Goal: Transaction & Acquisition: Purchase product/service

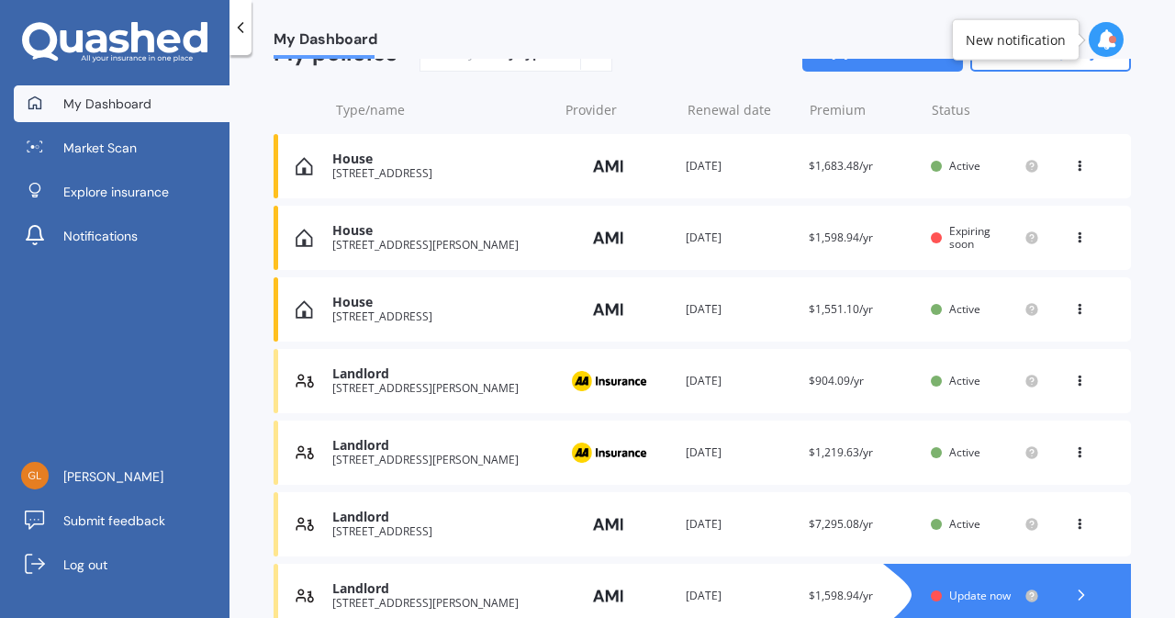
scroll to position [242, 0]
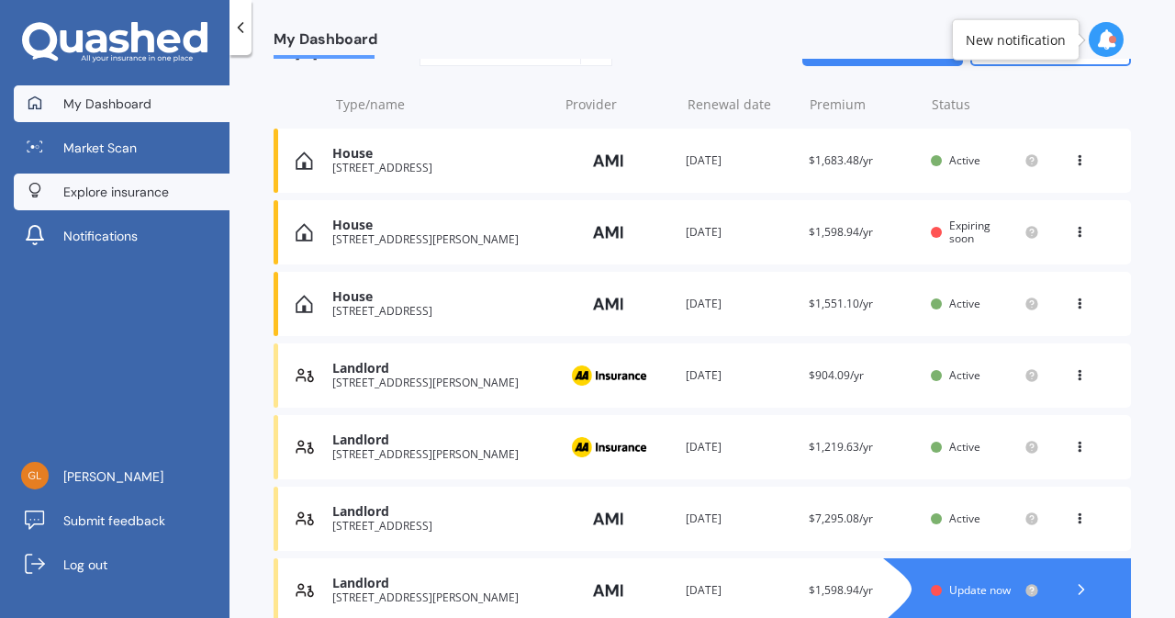
click at [87, 189] on span "Explore insurance" at bounding box center [116, 192] width 106 height 18
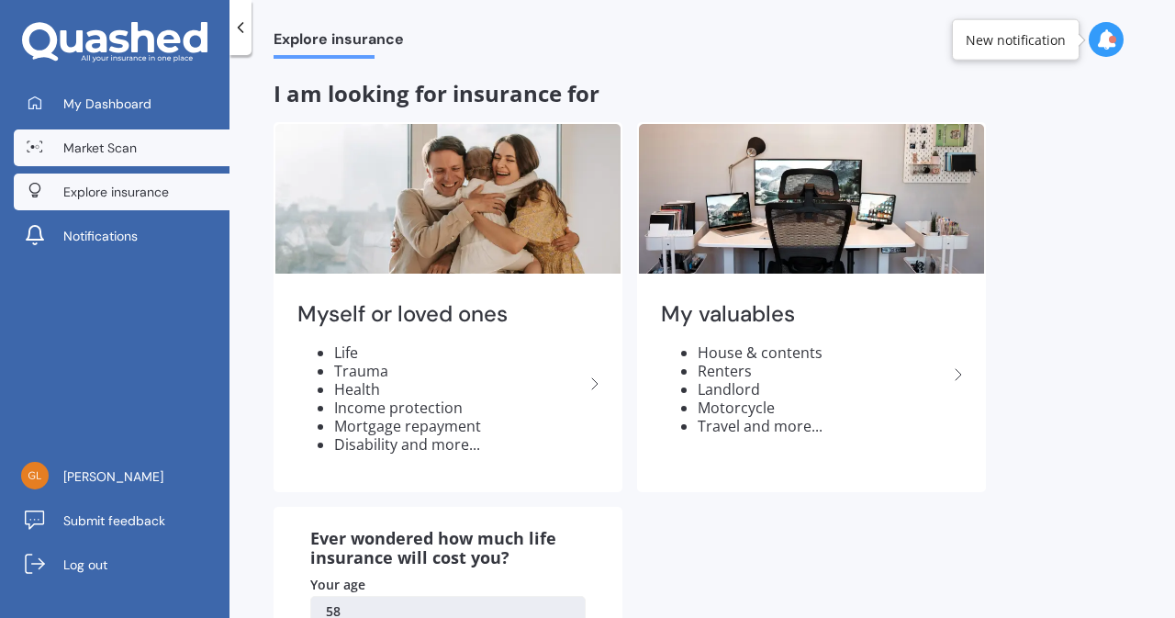
click at [85, 150] on span "Market Scan" at bounding box center [99, 148] width 73 height 18
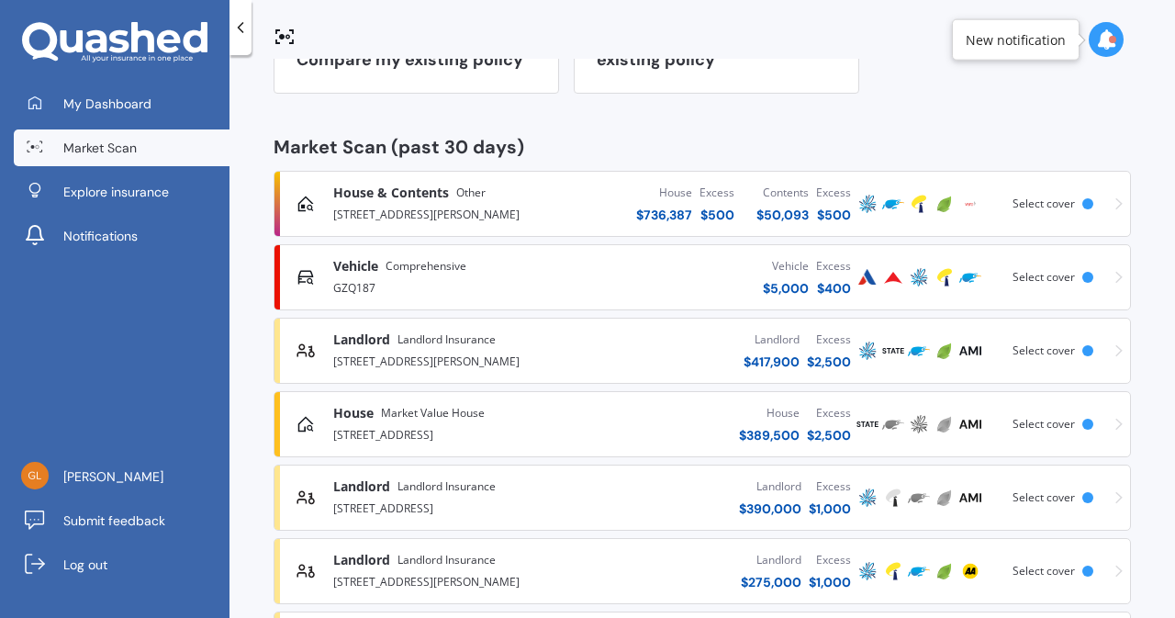
scroll to position [240, 0]
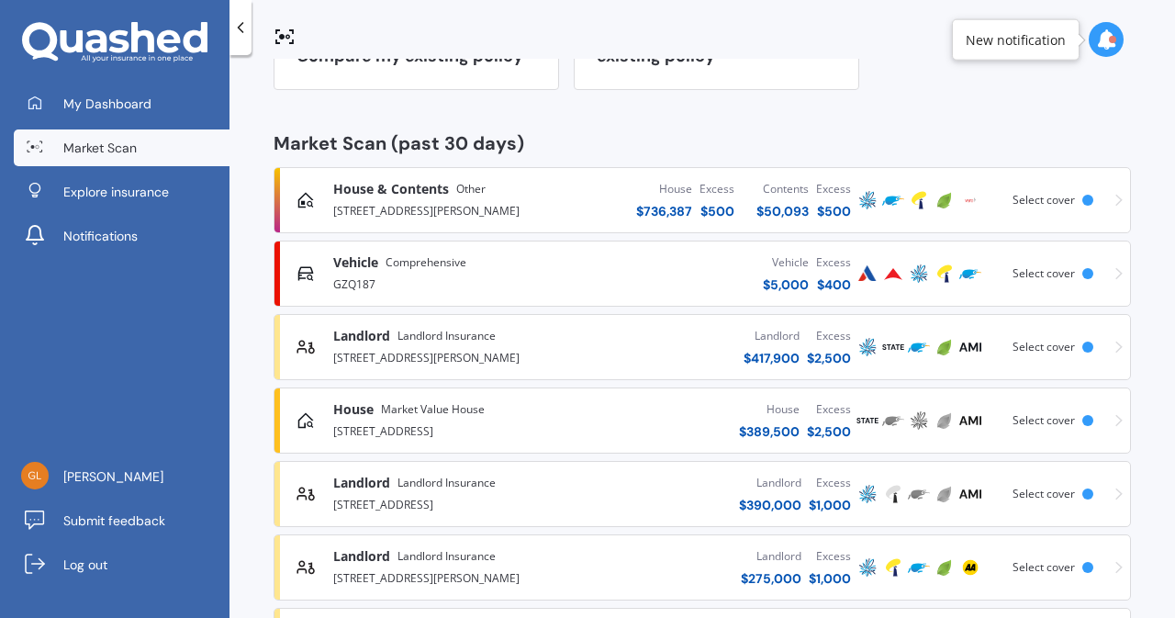
click at [85, 150] on span "Market Scan" at bounding box center [99, 148] width 73 height 18
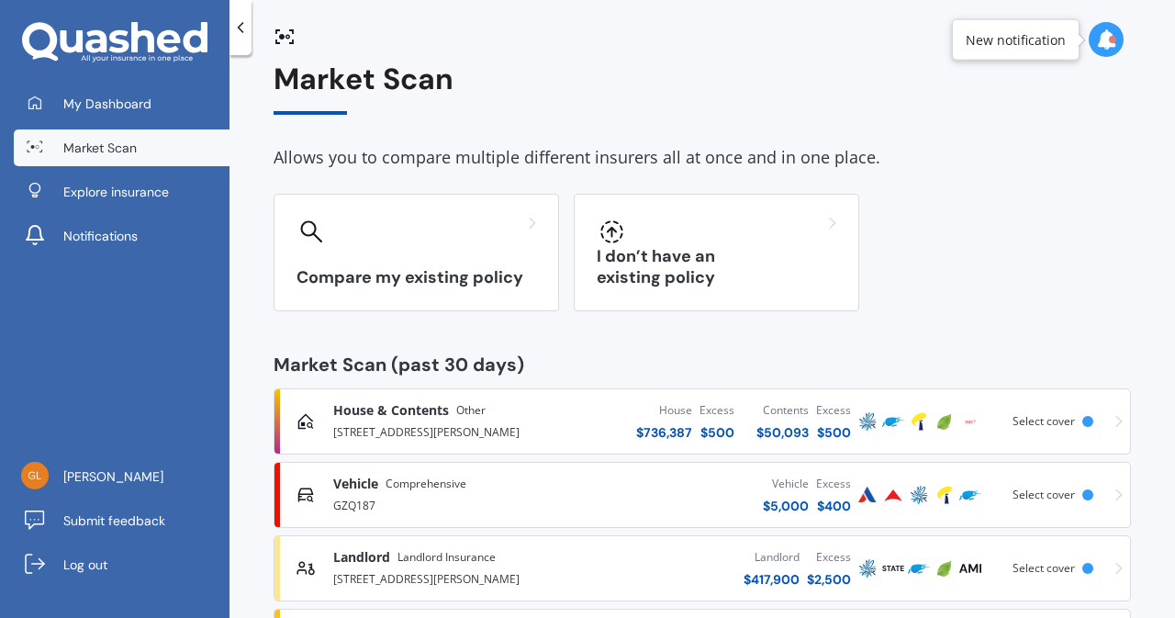
scroll to position [0, 0]
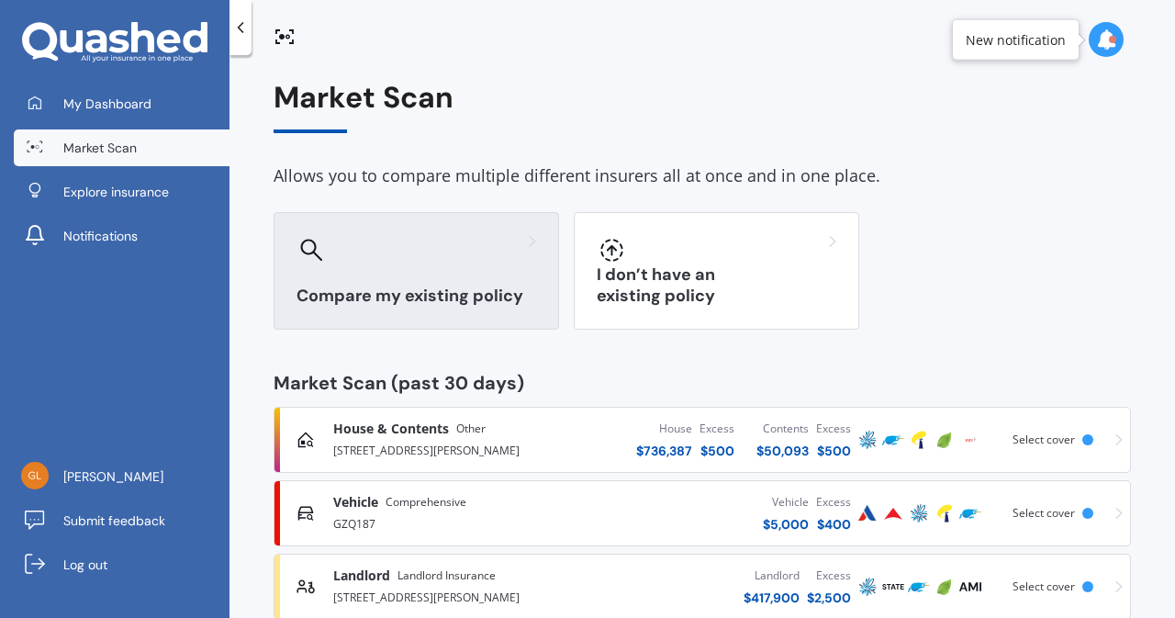
click at [455, 274] on div "Compare my existing policy" at bounding box center [415, 270] width 285 height 117
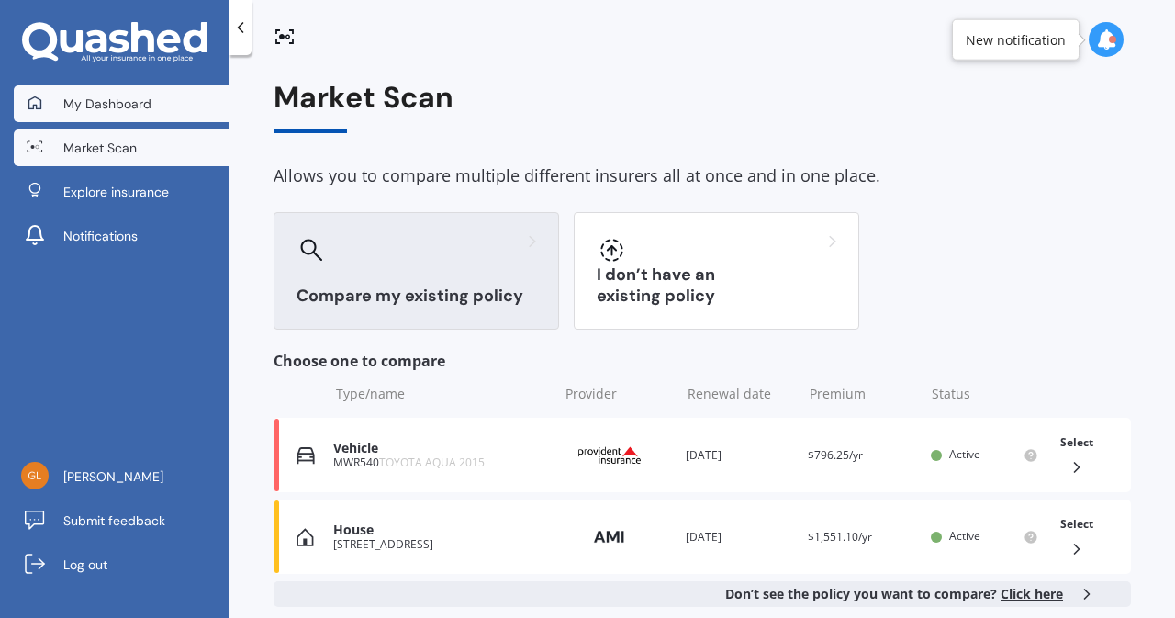
click at [127, 96] on span "My Dashboard" at bounding box center [107, 104] width 88 height 18
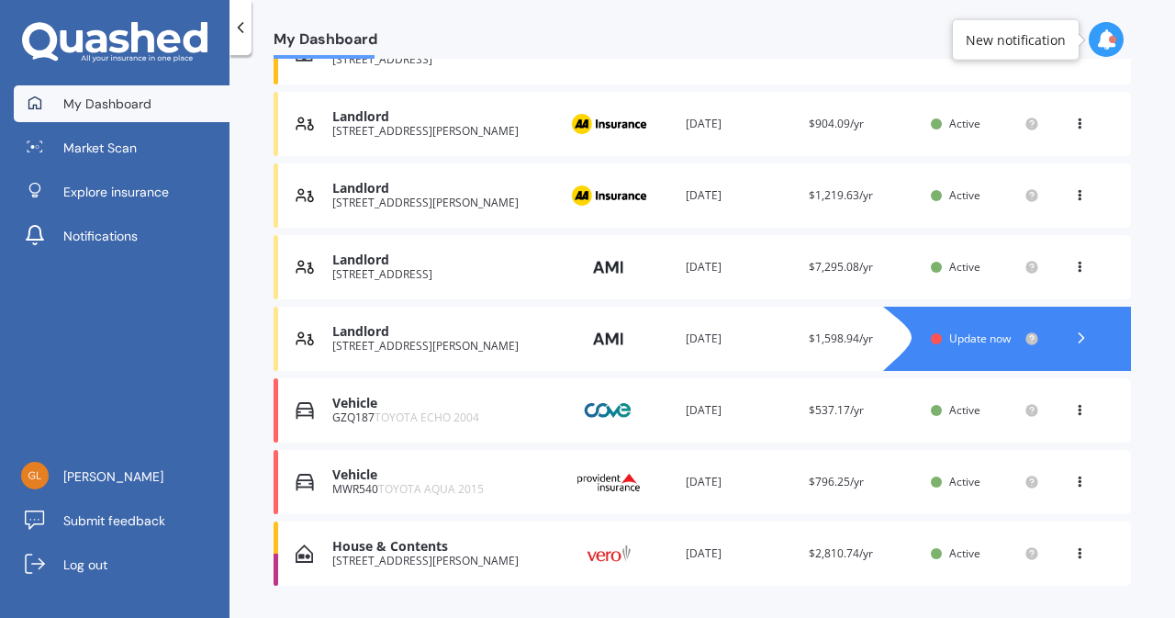
scroll to position [496, 0]
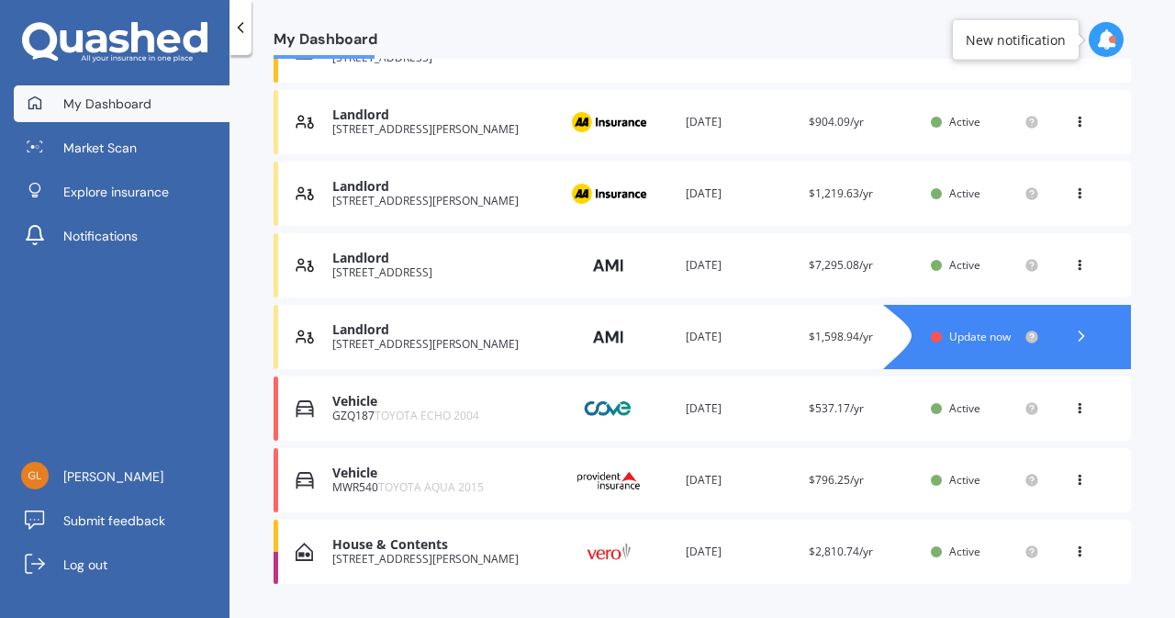
click at [532, 477] on div "Vehicle" at bounding box center [440, 473] width 216 height 16
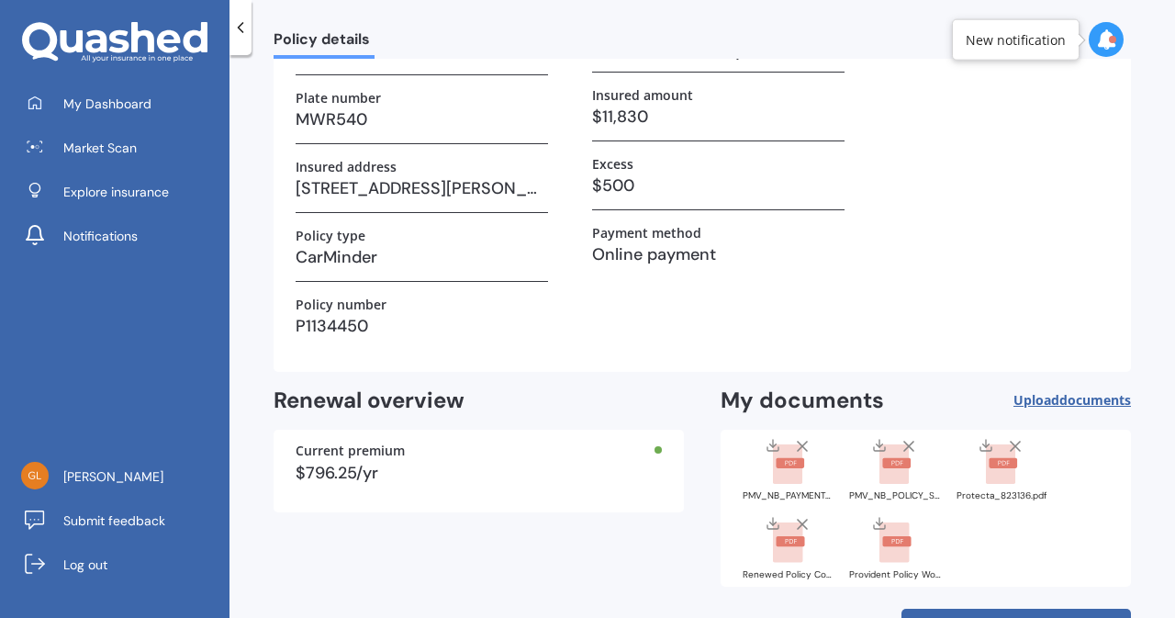
scroll to position [228, 0]
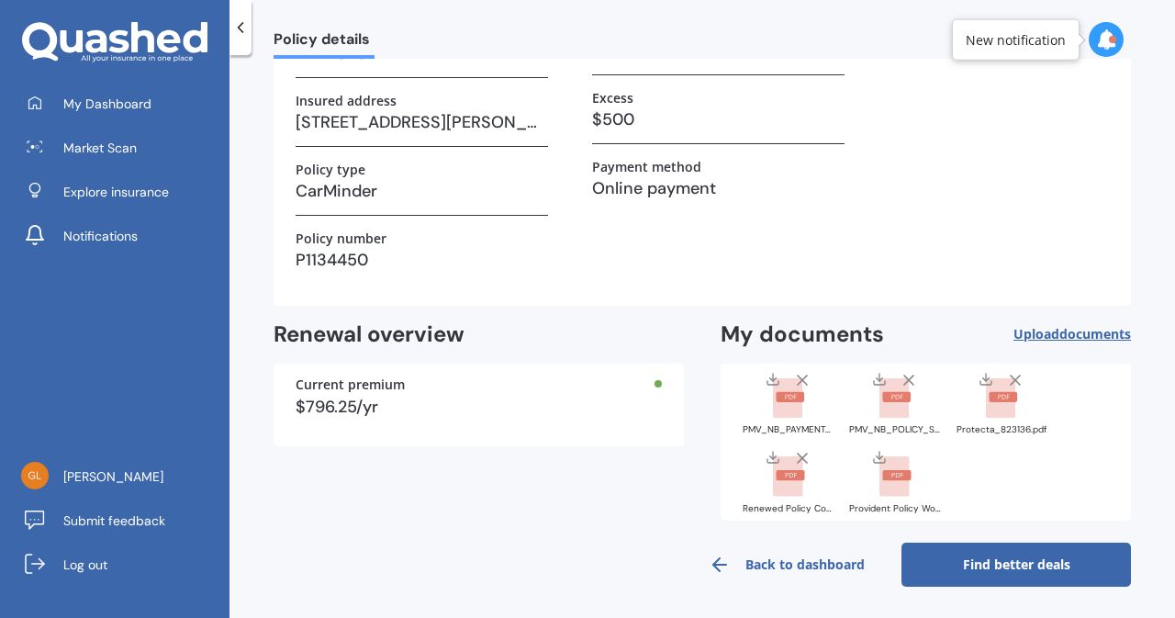
click at [1020, 562] on link "Find better deals" at bounding box center [1015, 564] width 229 height 44
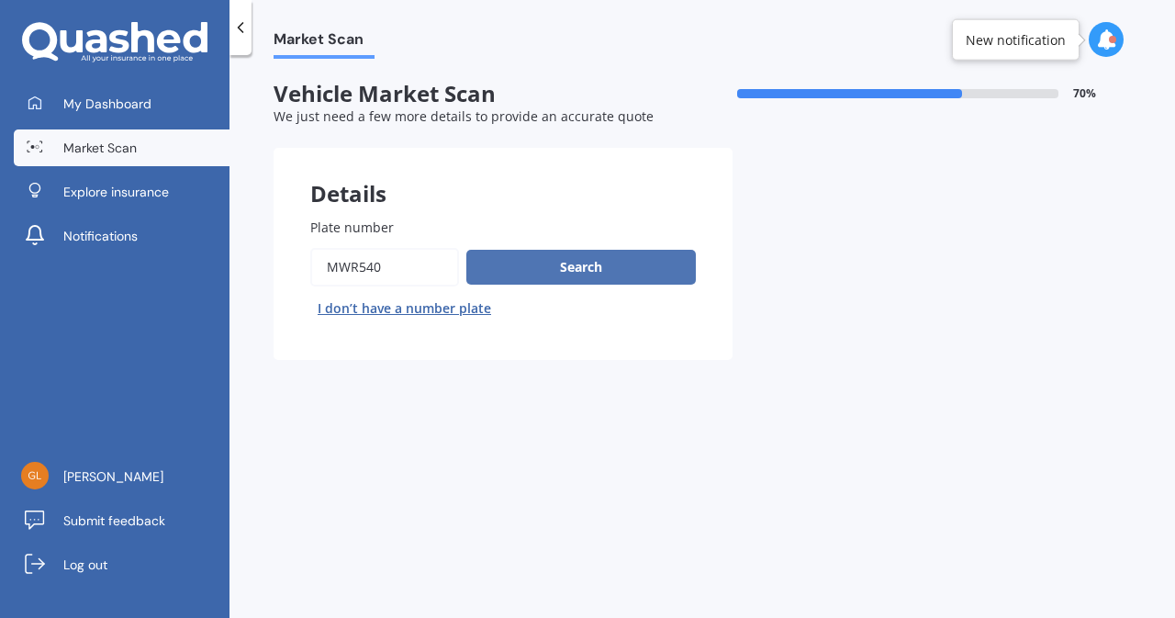
click at [549, 279] on button "Search" at bounding box center [580, 267] width 229 height 35
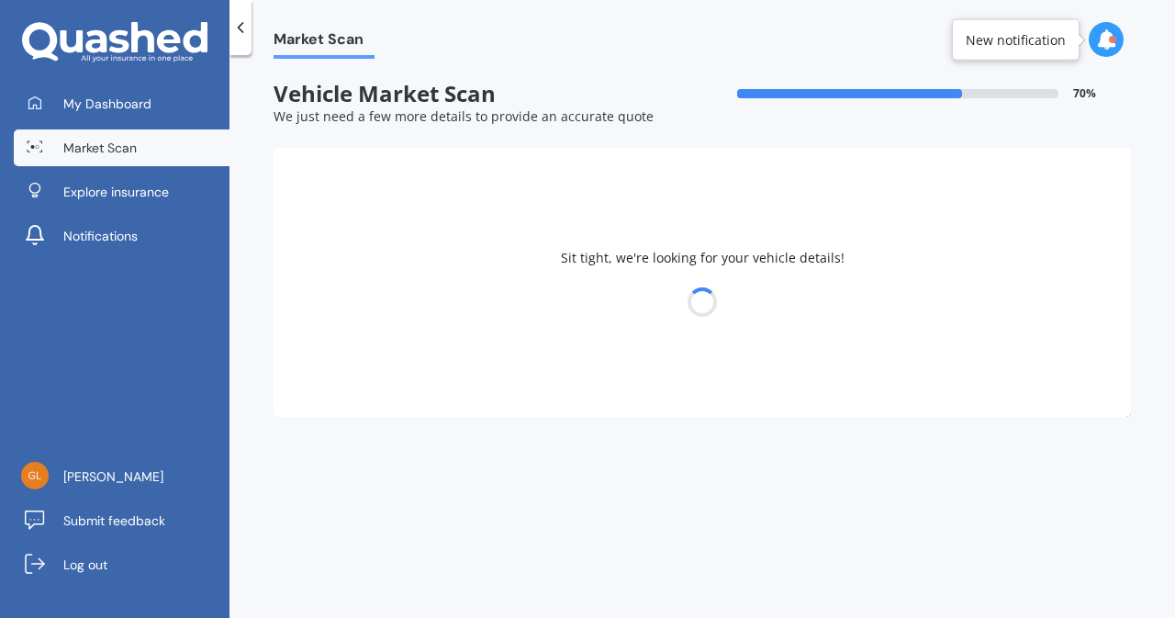
select select "TOYOTA"
select select "AQUA"
select select "02"
select select "07"
select select "1967"
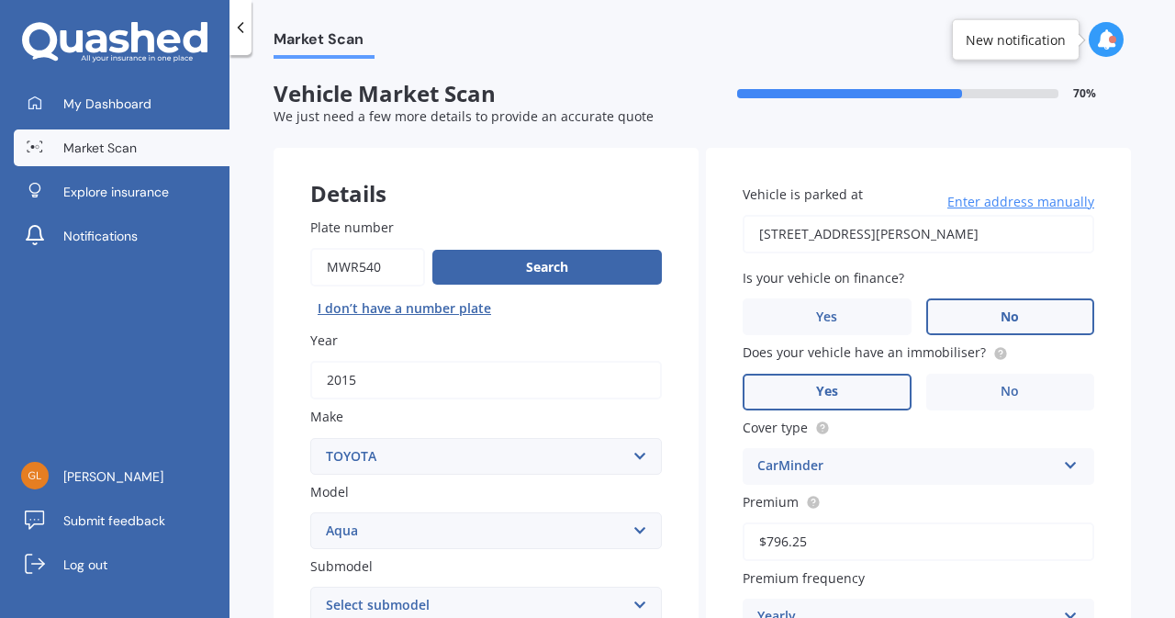
click at [974, 313] on label "No" at bounding box center [1010, 316] width 169 height 37
click at [0, 0] on input "No" at bounding box center [0, 0] width 0 height 0
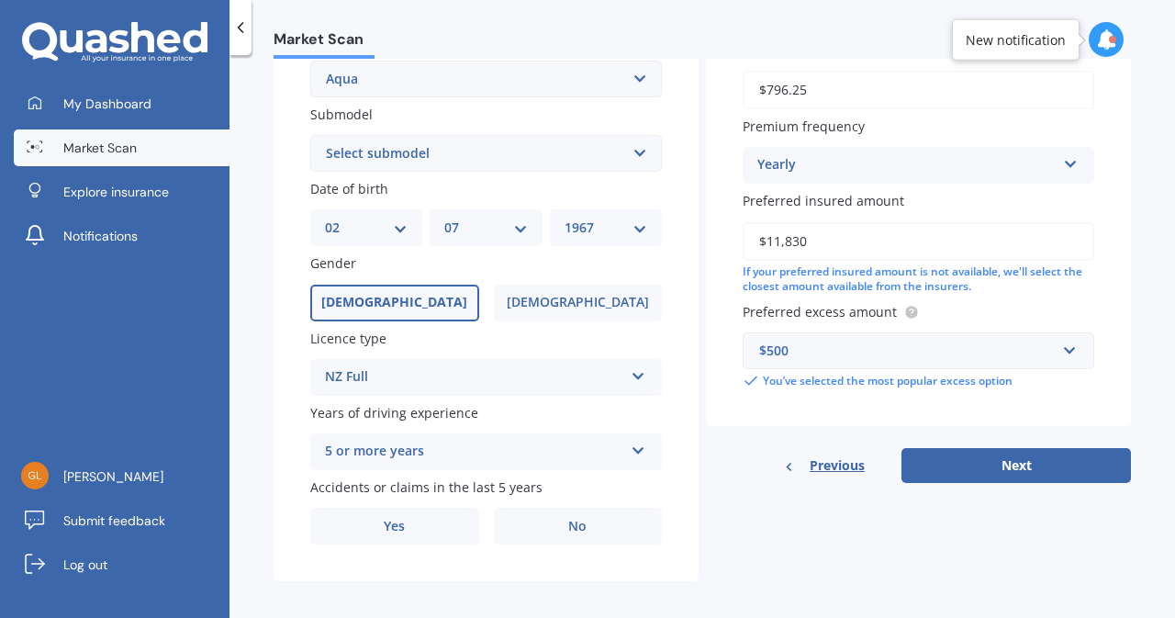
scroll to position [465, 0]
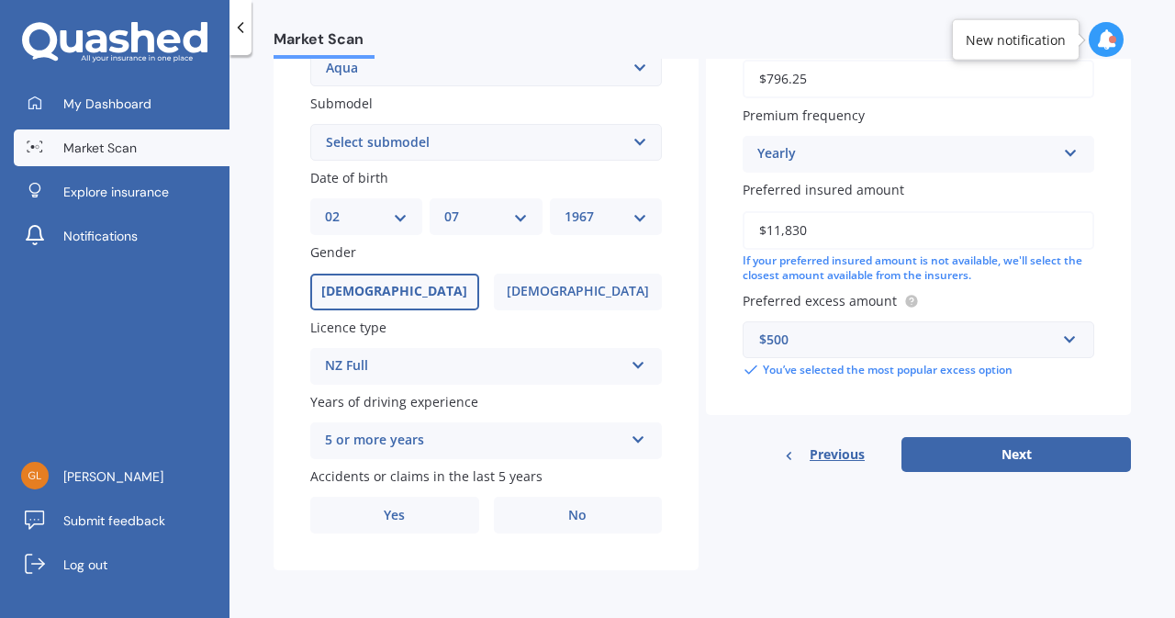
click at [1032, 461] on button "Next" at bounding box center [1015, 454] width 229 height 35
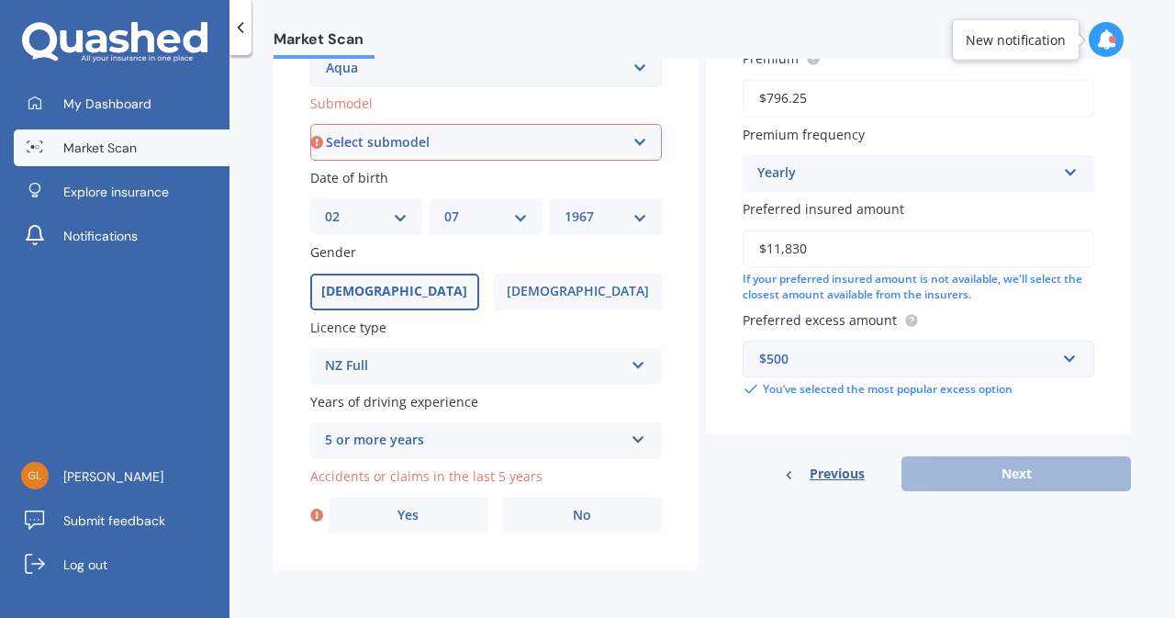
click at [635, 153] on select "Select submodel (All Other) Hatchback Hybrid" at bounding box center [485, 142] width 351 height 37
click at [310, 124] on select "Select submodel (All Other) Hatchback Hybrid" at bounding box center [485, 142] width 351 height 37
click at [944, 474] on div "Previous Next" at bounding box center [918, 473] width 425 height 35
click at [567, 142] on select "Select submodel (All Other) Hatchback Hybrid" at bounding box center [485, 142] width 351 height 37
click at [310, 124] on select "Select submodel (All Other) Hatchback Hybrid" at bounding box center [485, 142] width 351 height 37
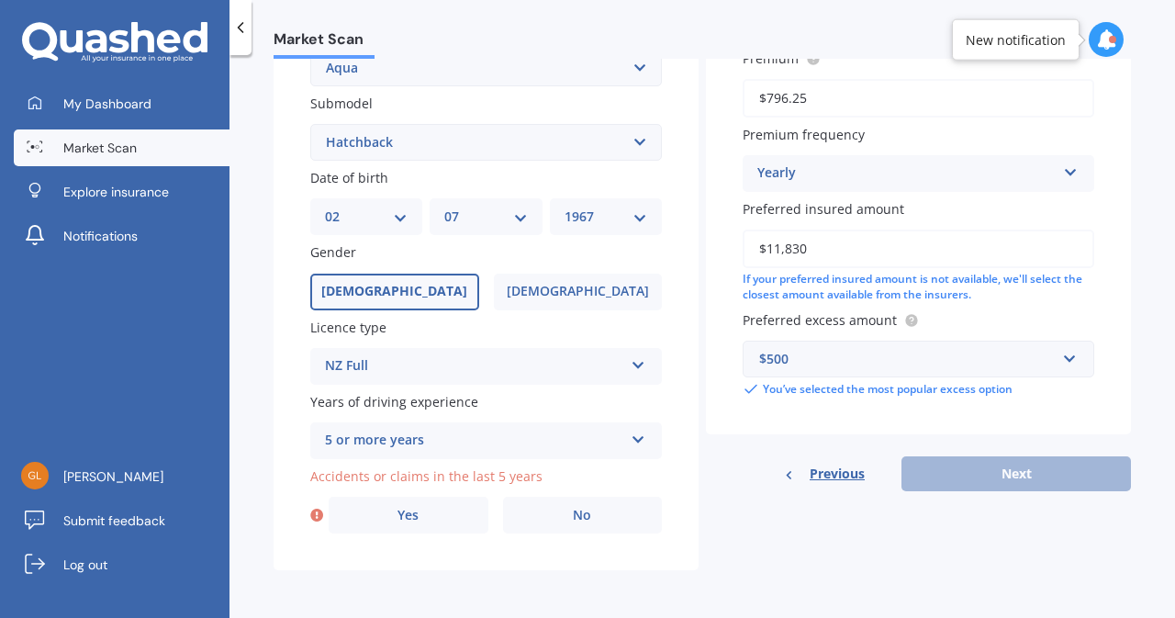
click at [632, 147] on select "Select submodel (All Other) Hatchback Hybrid" at bounding box center [485, 142] width 351 height 37
select select "(ALL OTHER)"
click at [310, 124] on select "Select submodel (All Other) Hatchback Hybrid" at bounding box center [485, 142] width 351 height 37
click at [564, 520] on label "No" at bounding box center [583, 514] width 160 height 37
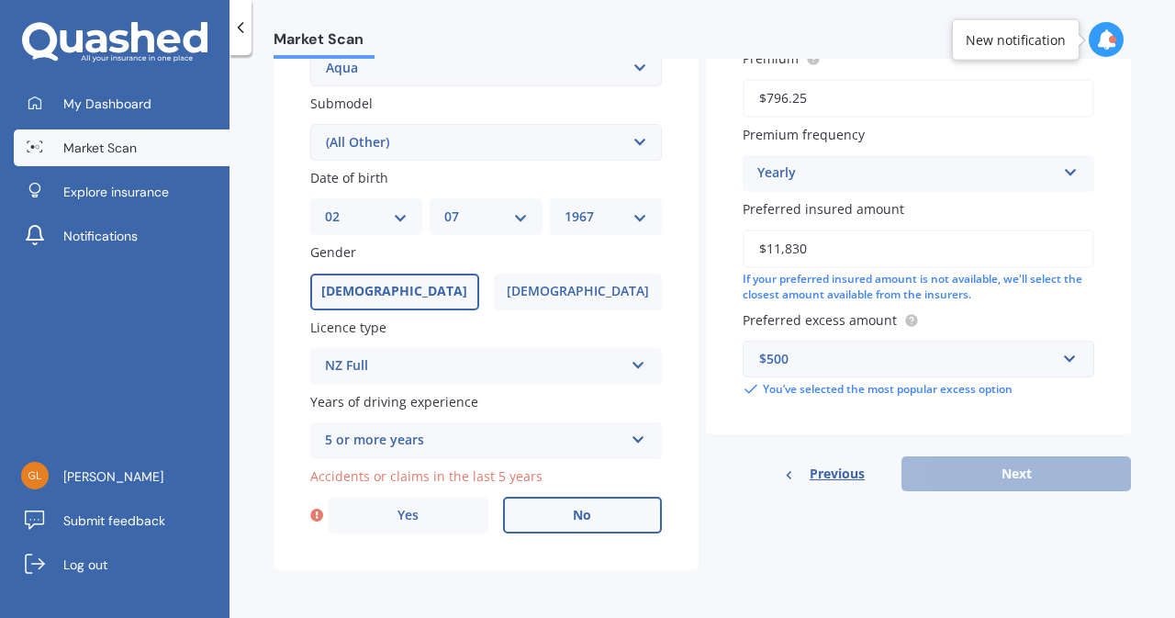
click at [0, 0] on input "No" at bounding box center [0, 0] width 0 height 0
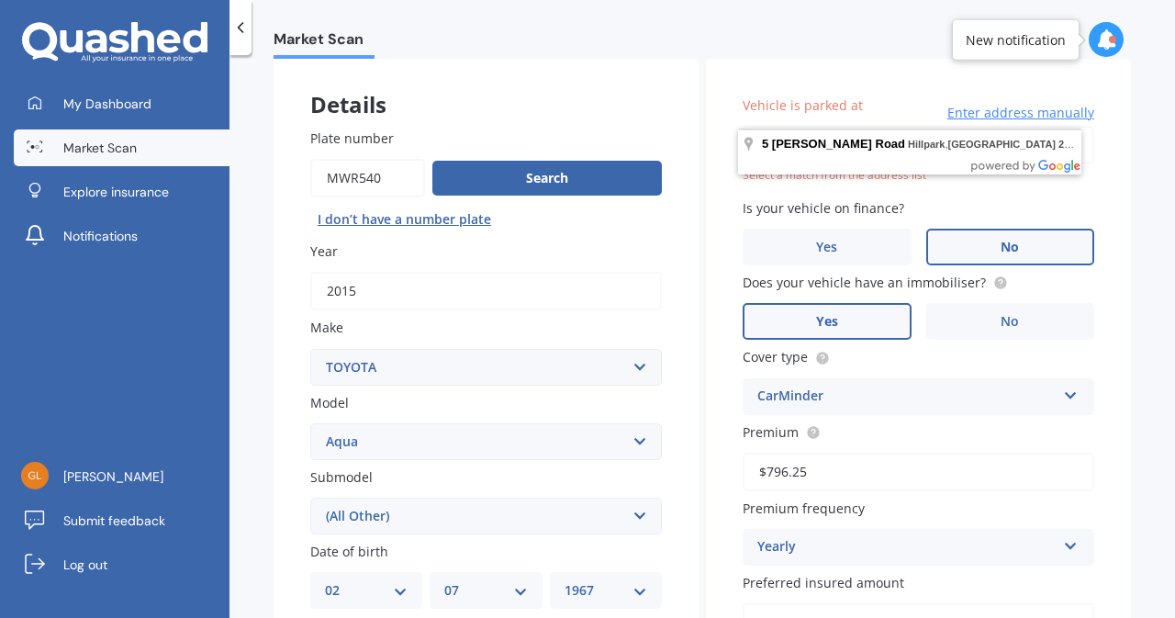
scroll to position [81, 0]
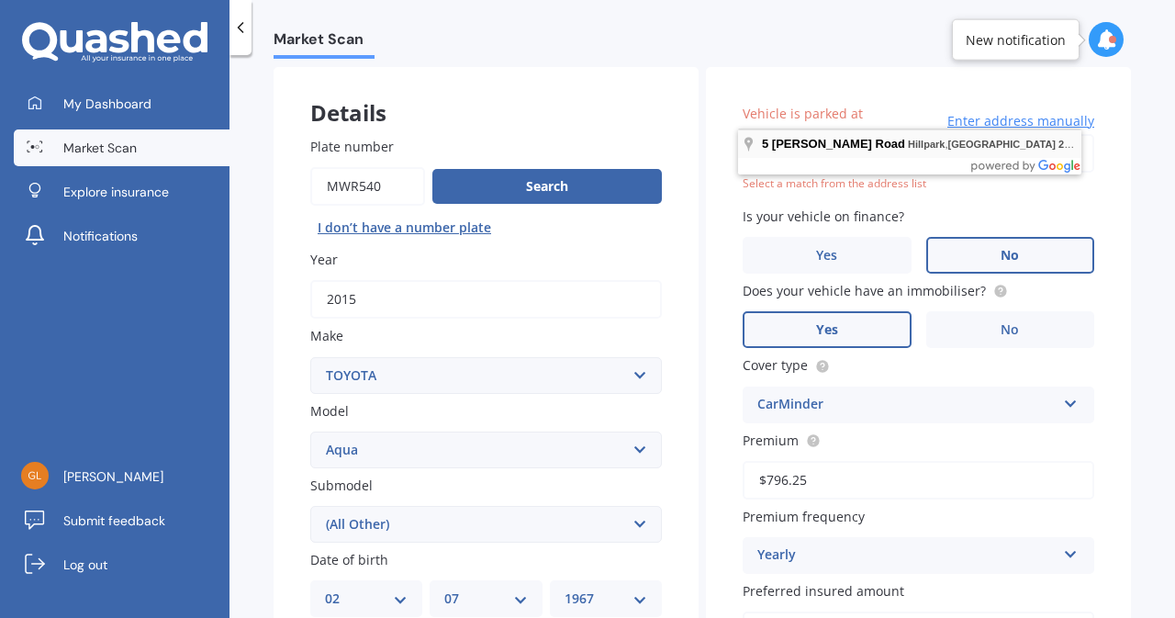
type input "[STREET_ADDRESS][PERSON_NAME]"
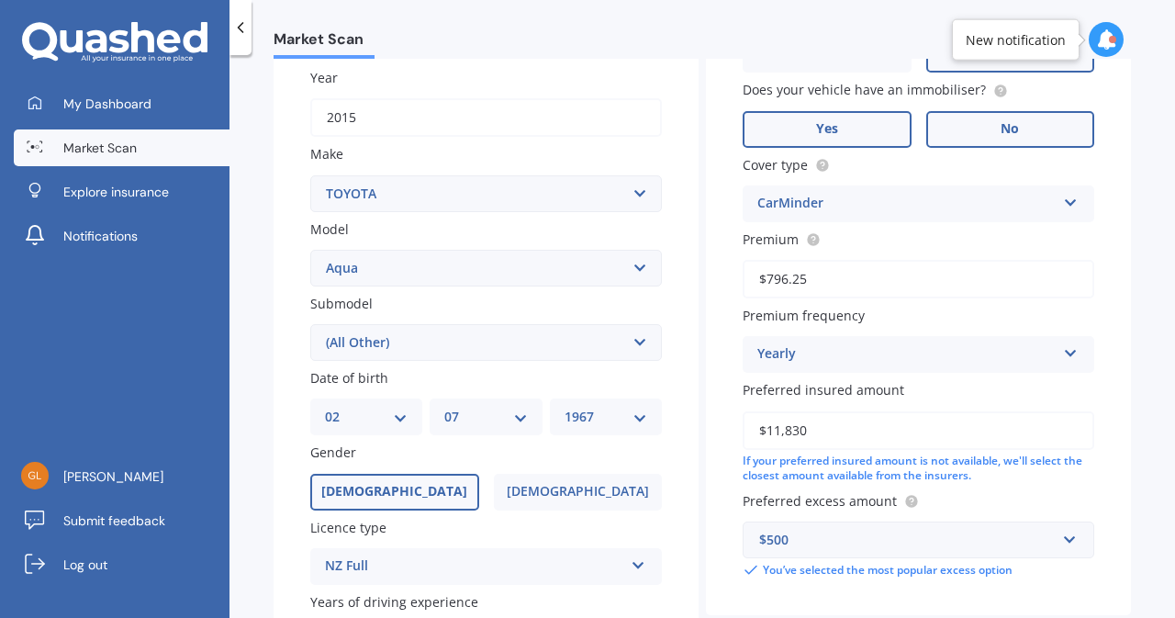
scroll to position [465, 0]
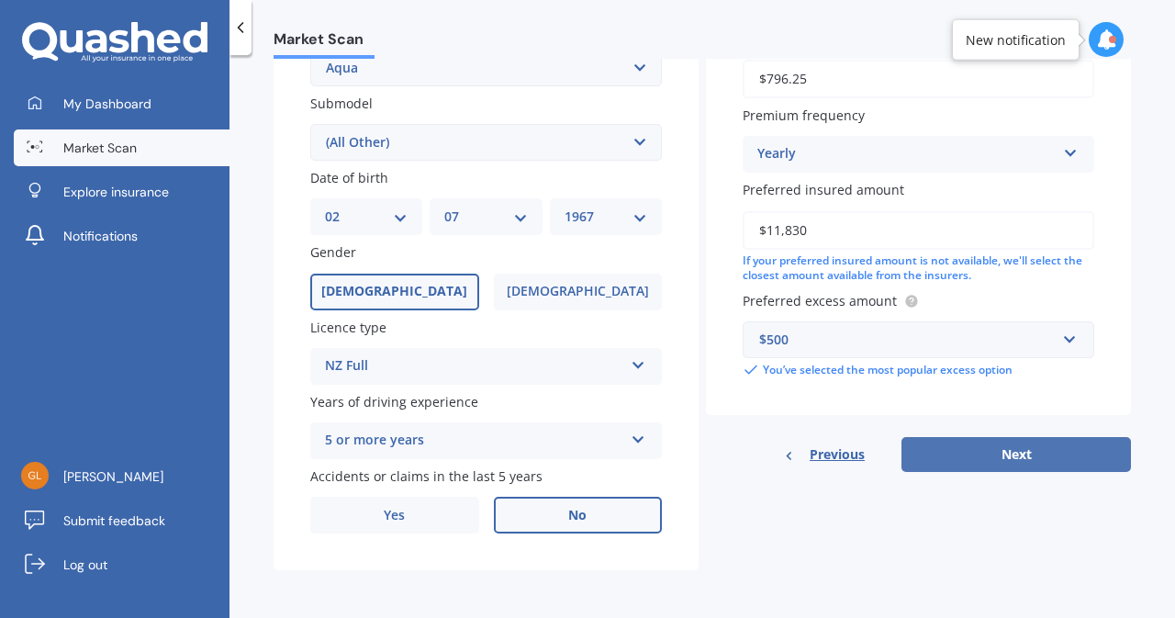
click at [991, 452] on button "Next" at bounding box center [1015, 454] width 229 height 35
select select "02"
select select "07"
select select "1967"
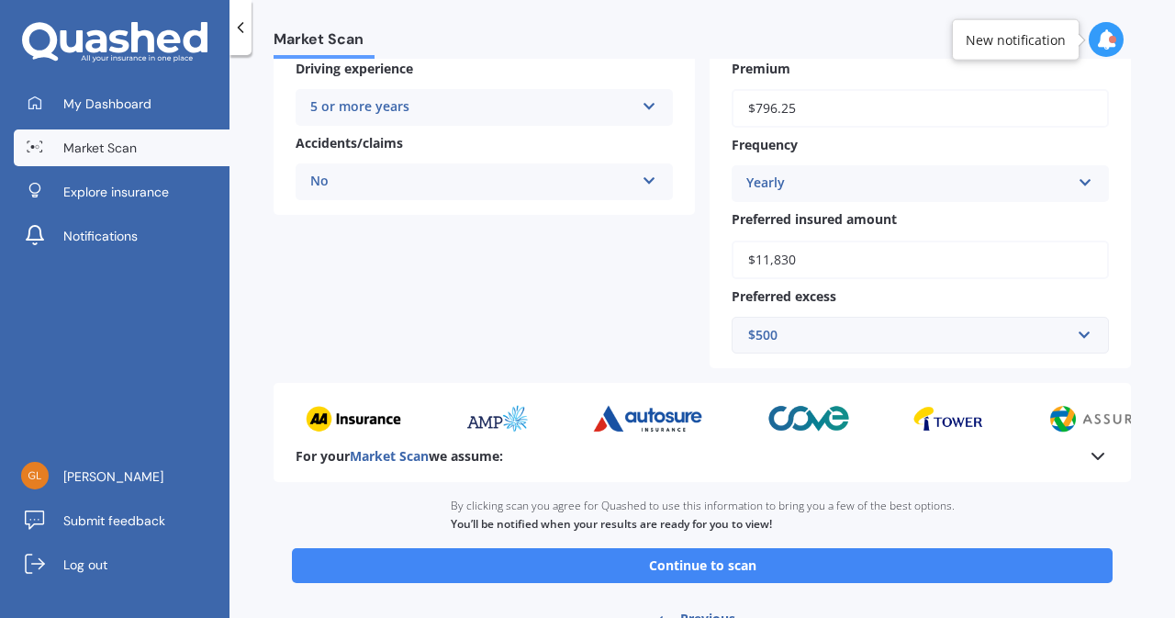
scroll to position [483, 0]
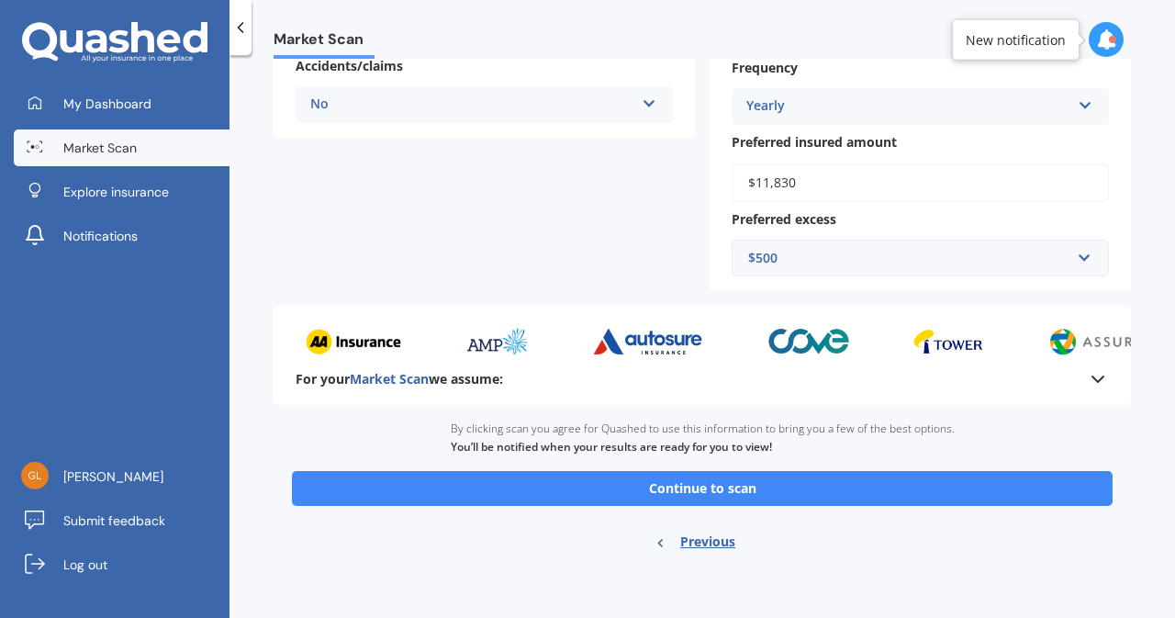
click at [855, 499] on button "Continue to scan" at bounding box center [702, 488] width 820 height 35
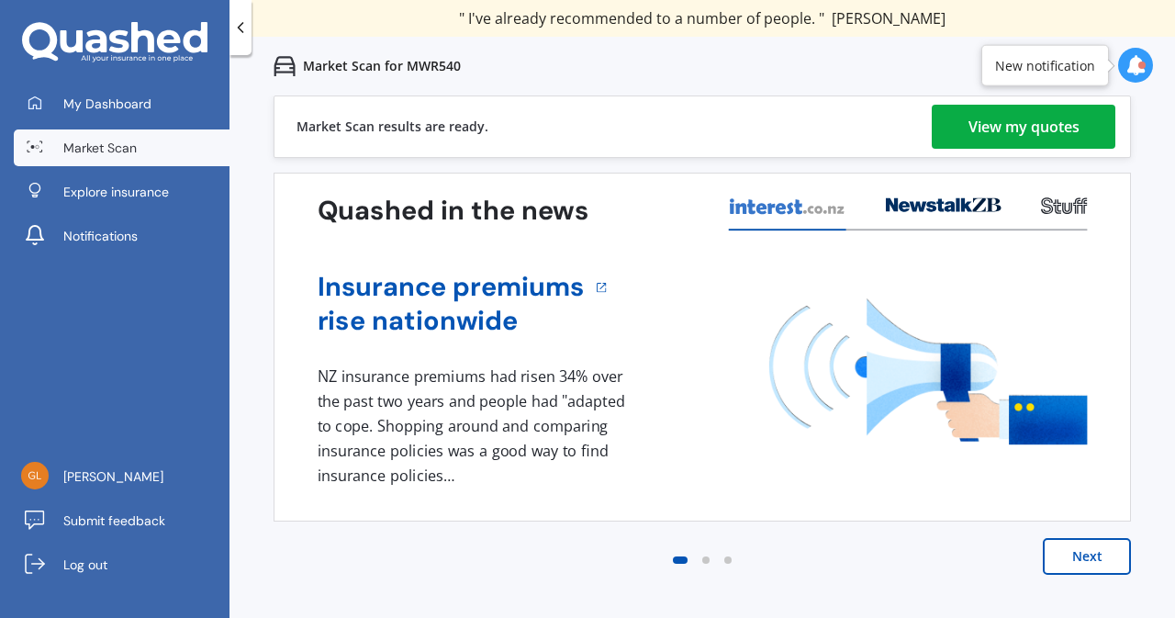
click at [989, 126] on div "View my quotes" at bounding box center [1023, 127] width 111 height 44
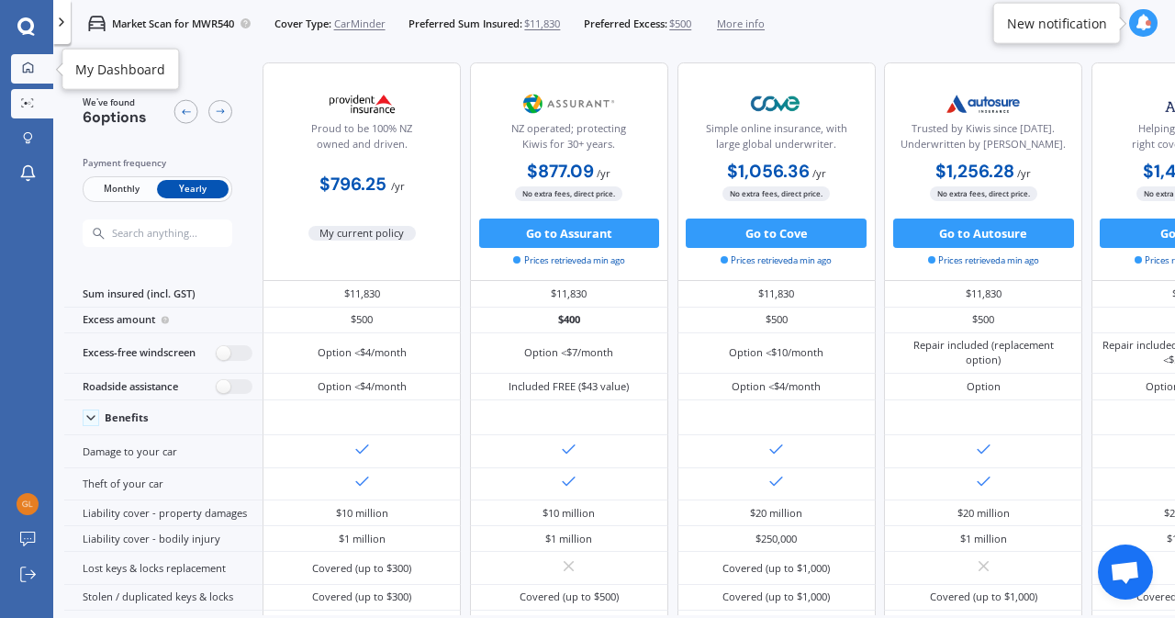
click at [26, 61] on icon at bounding box center [28, 67] width 12 height 12
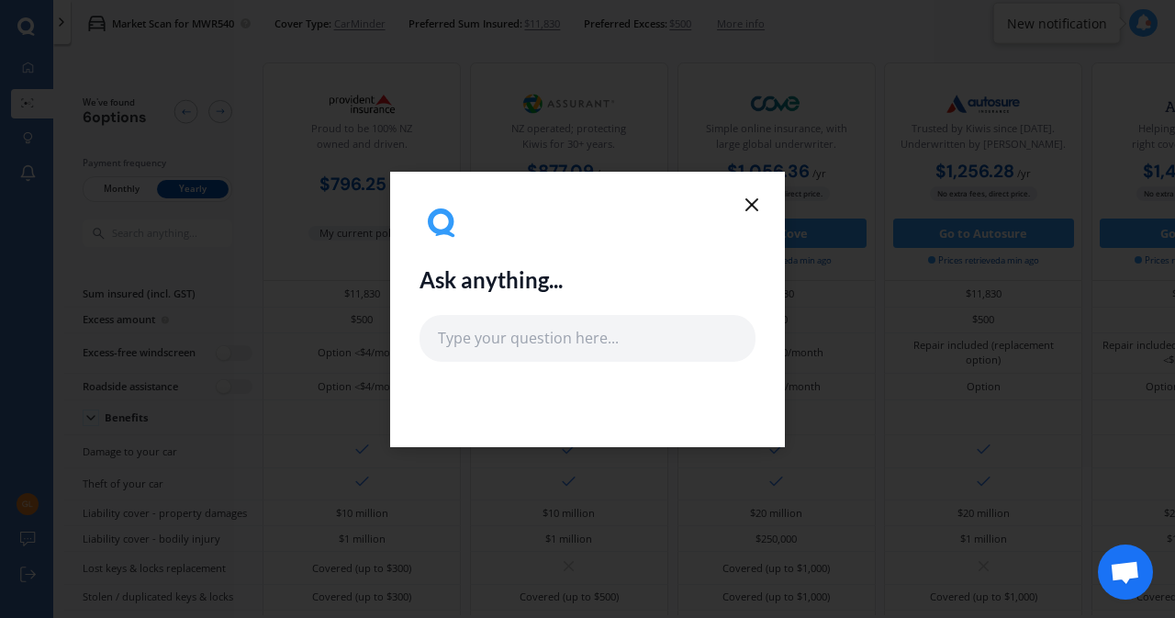
click at [753, 203] on line at bounding box center [751, 204] width 11 height 11
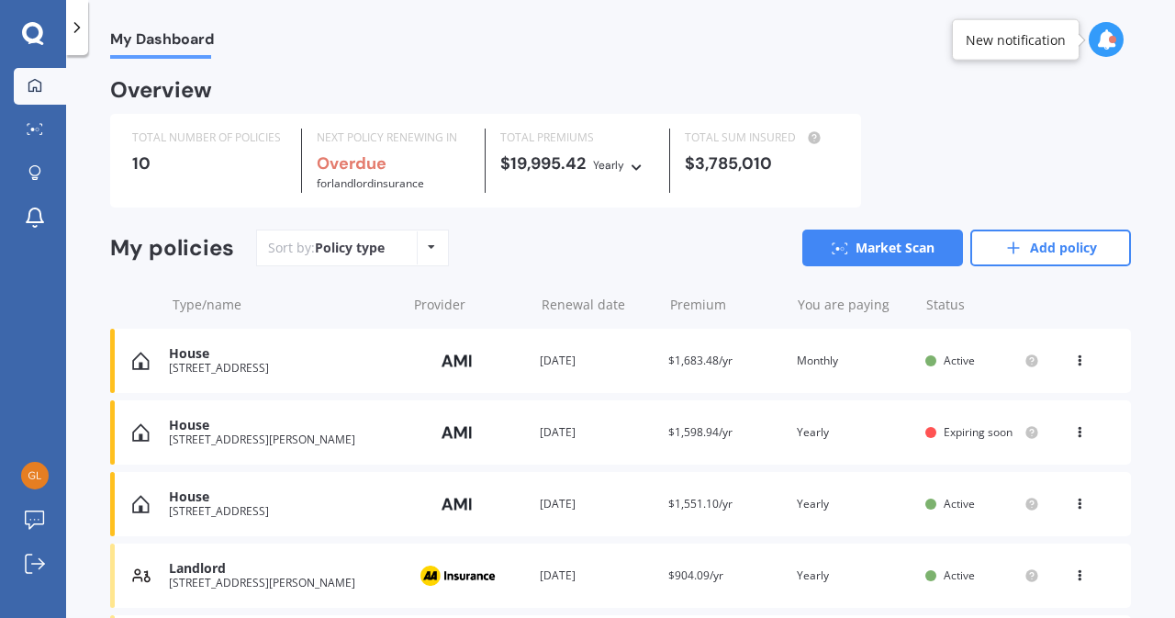
click at [44, 134] on div at bounding box center [35, 130] width 28 height 14
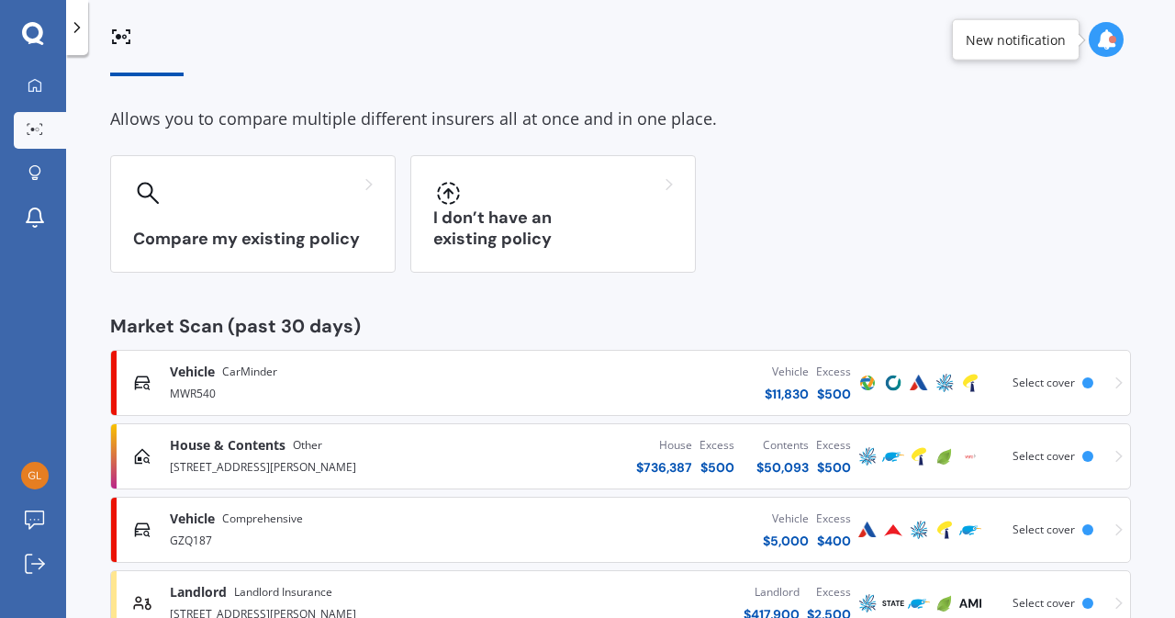
scroll to position [40, 0]
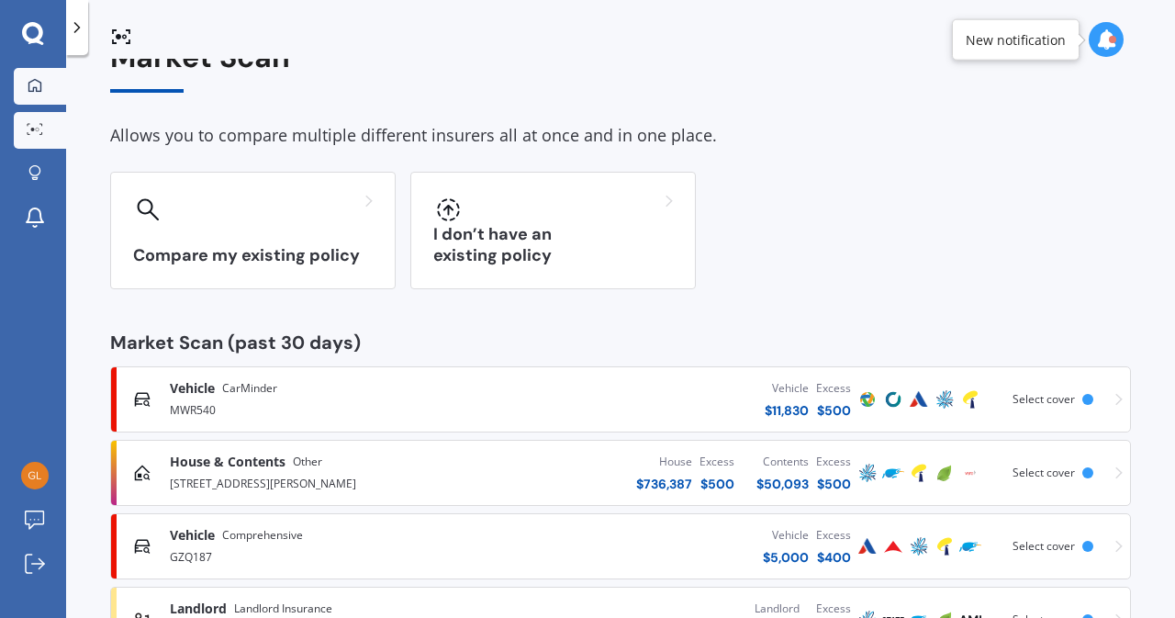
click at [46, 90] on div at bounding box center [35, 86] width 28 height 17
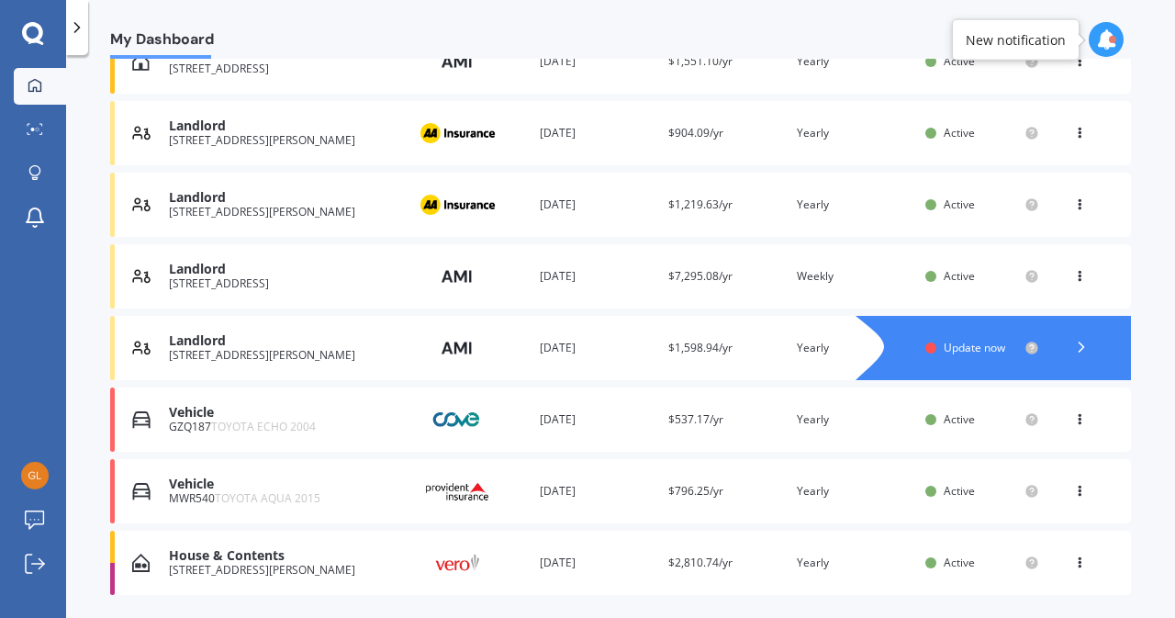
scroll to position [496, 0]
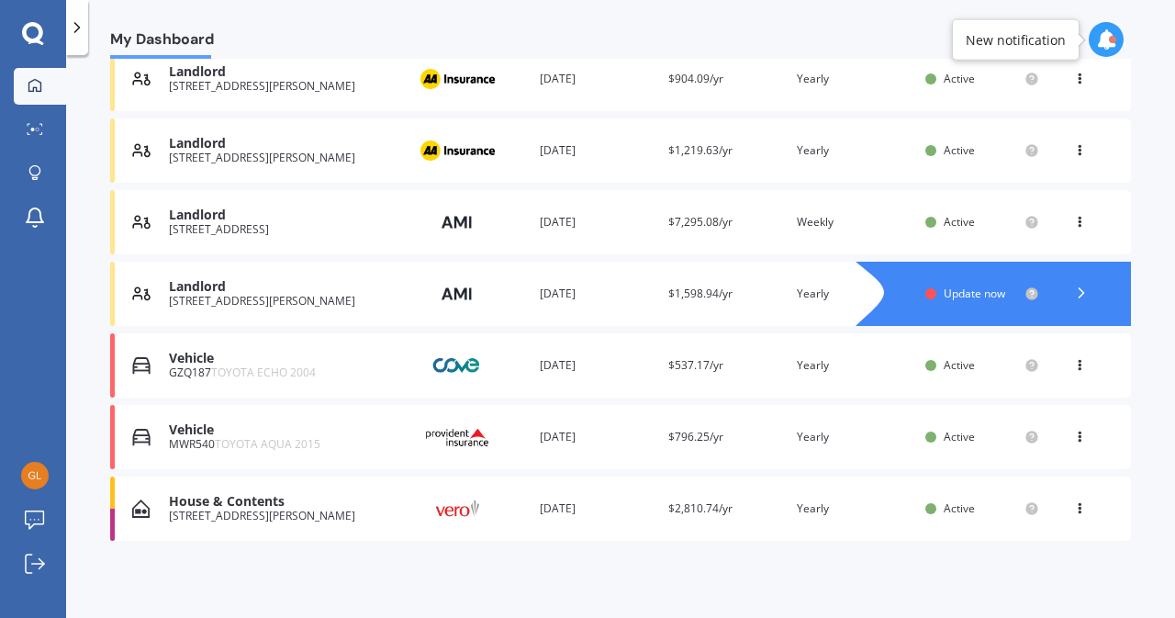
click at [855, 513] on div "You are paying Yearly" at bounding box center [854, 508] width 114 height 18
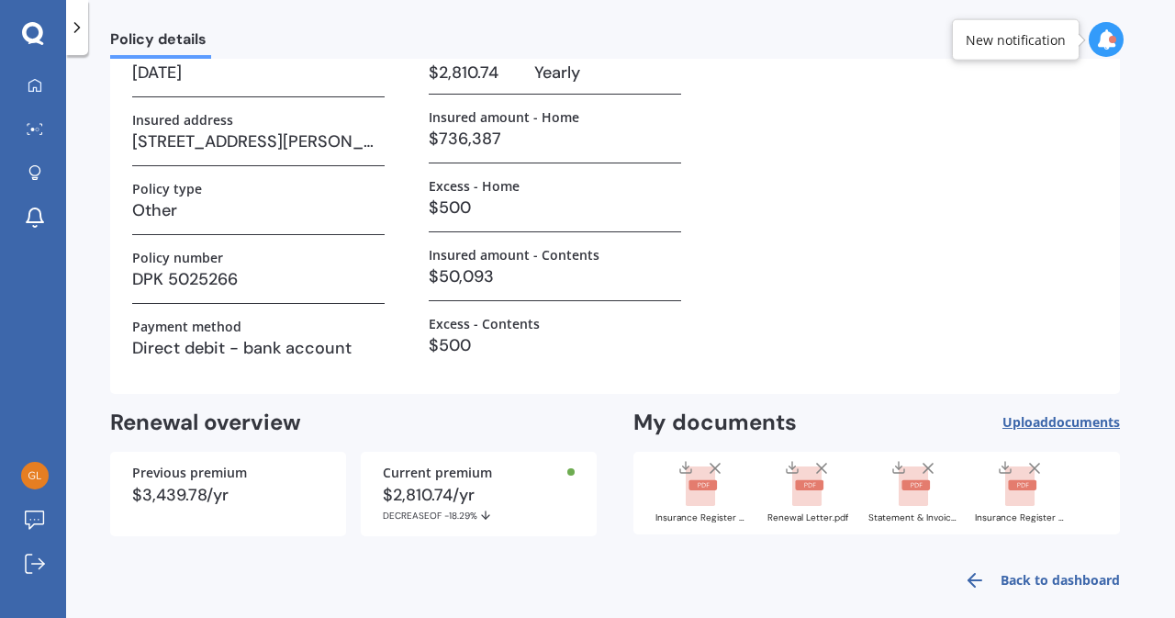
scroll to position [156, 0]
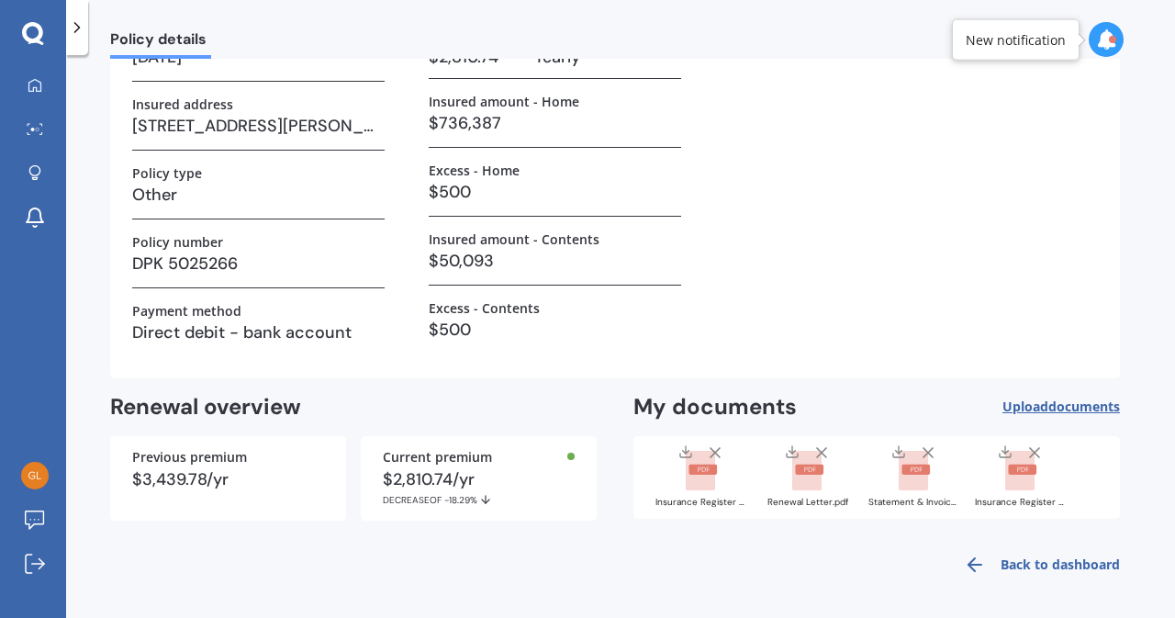
click at [1020, 567] on link "Back to dashboard" at bounding box center [1036, 564] width 167 height 44
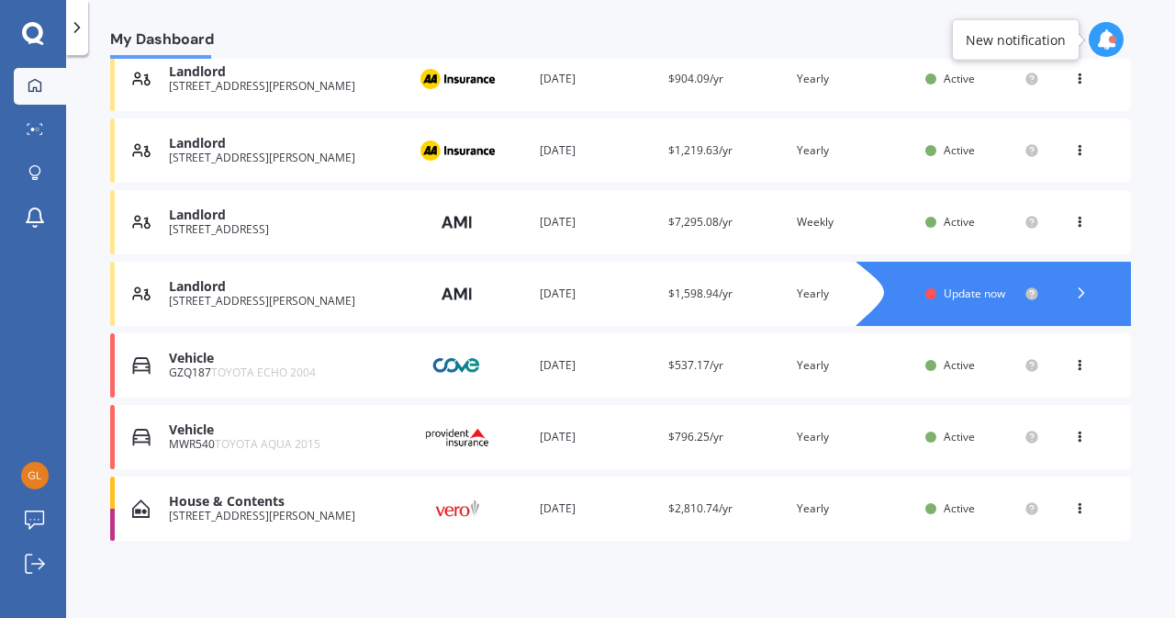
click at [38, 134] on icon at bounding box center [35, 129] width 17 height 12
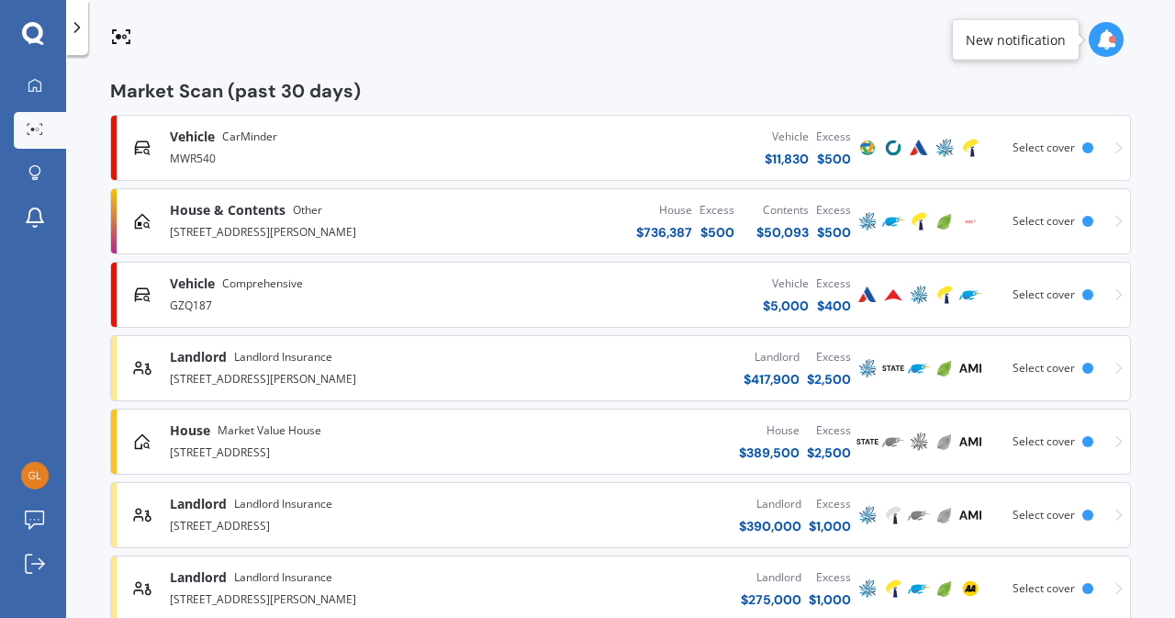
scroll to position [310, 0]
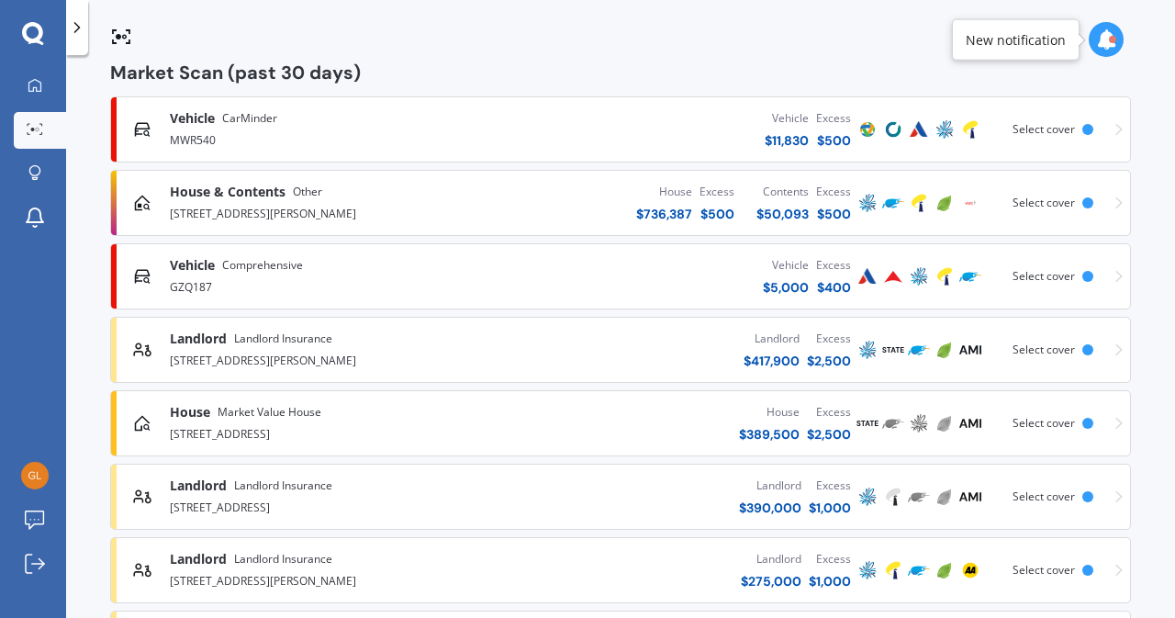
click at [1075, 210] on div "House & Contents Other [STREET_ADDRESS][GEOGRAPHIC_DATA][PERSON_NAME] $ 736,387…" at bounding box center [620, 202] width 1004 height 55
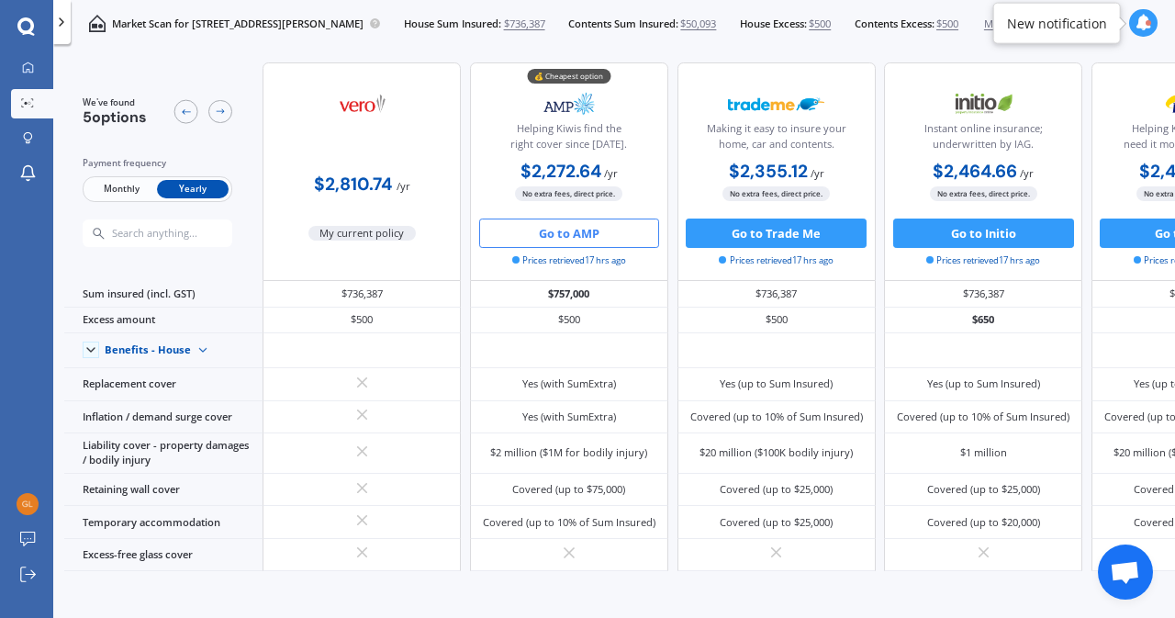
click at [613, 245] on button "Go to AMP" at bounding box center [569, 232] width 181 height 29
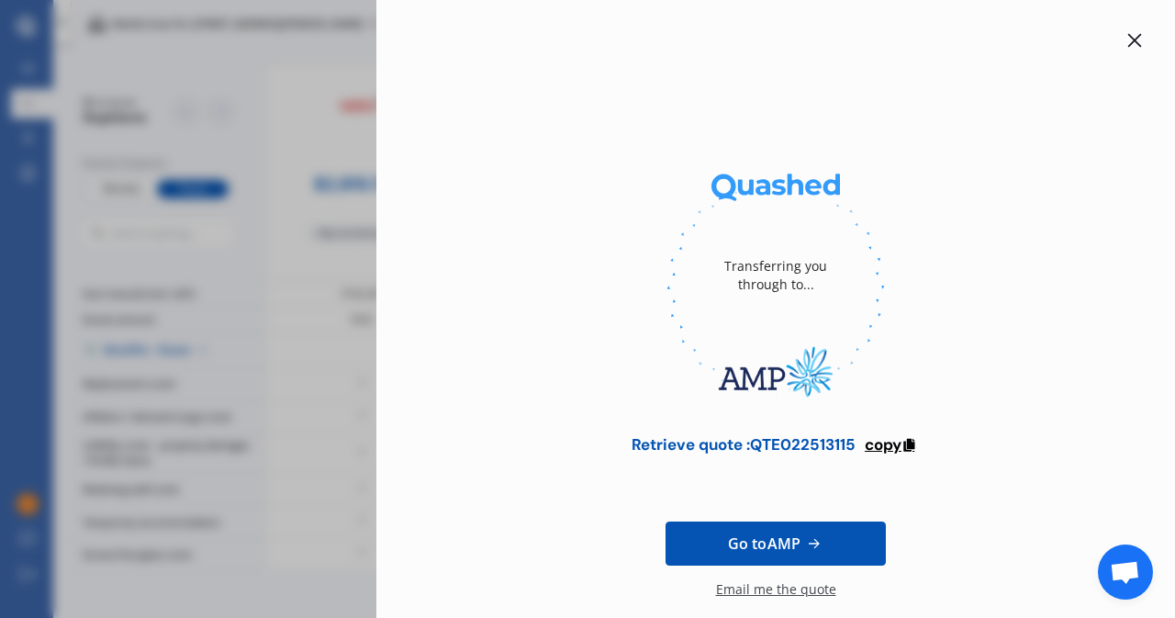
click at [885, 451] on span "copy" at bounding box center [882, 444] width 37 height 20
